Goal: Check status: Check status

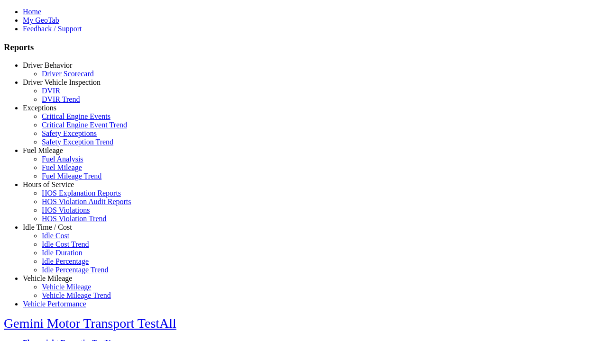
click at [55, 231] on link "Idle Time / Cost" at bounding box center [47, 227] width 49 height 8
click at [62, 248] on link "Idle Cost Trend" at bounding box center [65, 244] width 47 height 8
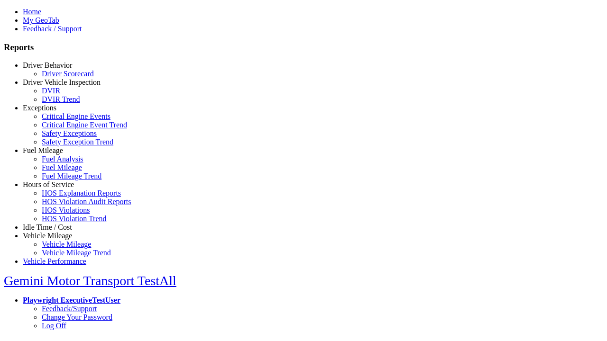
select select "**"
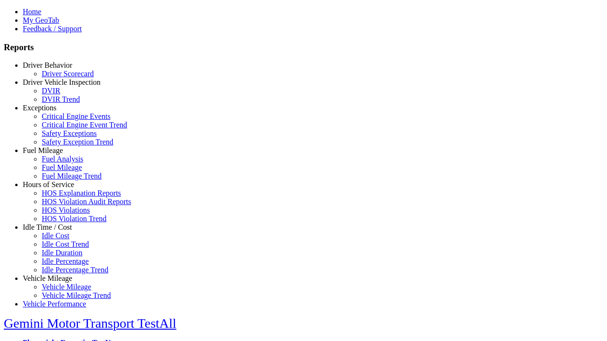
type input "*********"
